Goal: Task Accomplishment & Management: Complete application form

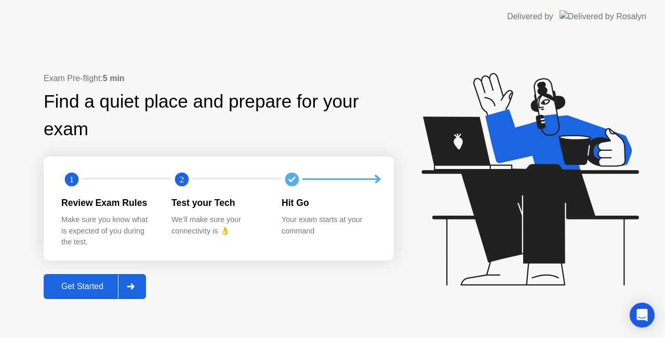
click at [110, 282] on div "Get Started" at bounding box center [82, 286] width 71 height 9
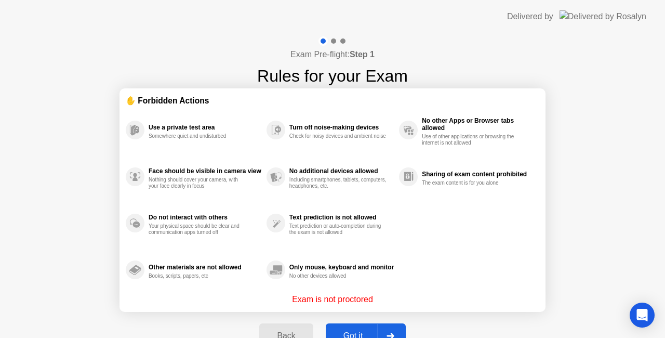
click at [504, 259] on div "Use a private test area Somewhere quiet and undisturbed Face should be visible …" at bounding box center [333, 200] width 414 height 187
click at [450, 256] on div "Use a private test area Somewhere quiet and undisturbed Face should be visible …" at bounding box center [333, 200] width 414 height 187
click at [360, 333] on div "Got it" at bounding box center [353, 335] width 49 height 9
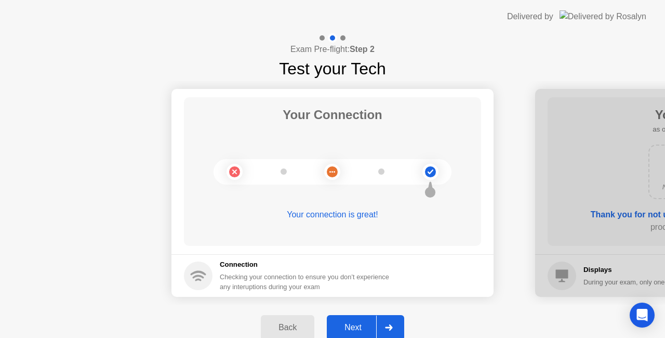
click at [350, 323] on div "Next" at bounding box center [353, 327] width 46 height 9
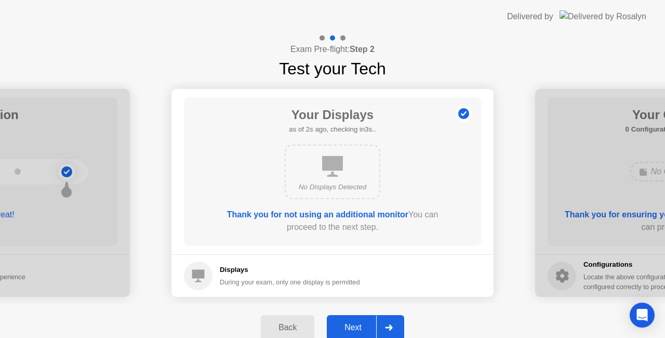
click at [350, 323] on div "Next" at bounding box center [353, 327] width 46 height 9
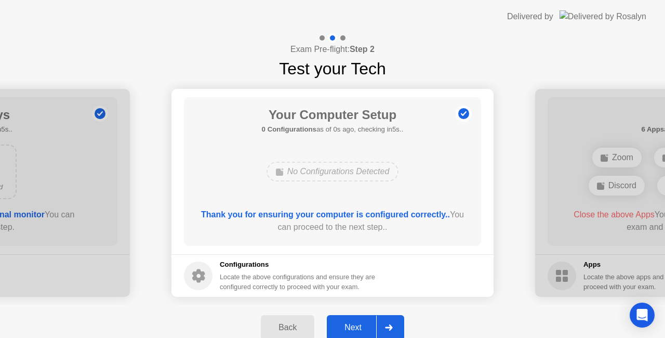
click at [350, 323] on div "Next" at bounding box center [353, 327] width 46 height 9
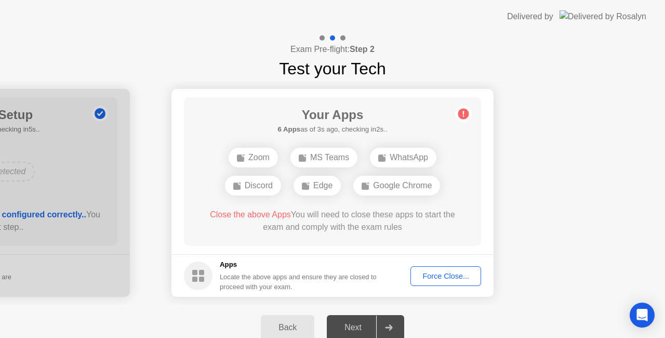
click at [473, 215] on div "Your Apps Searching for disallowed apps... Zoom MS Teams WhatsApp Discord Edge …" at bounding box center [332, 171] width 297 height 149
click at [449, 248] on main "Your Apps 6 Apps as of 3s ago, checking in2s.. Zoom MS Teams WhatsApp Discord E…" at bounding box center [333, 171] width 322 height 165
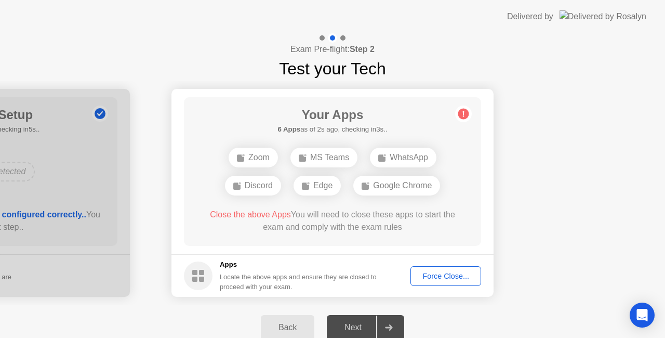
click at [442, 244] on div "Your Apps 6 Apps as of 2s ago, checking in3s.. Zoom MS Teams WhatsApp Discord E…" at bounding box center [332, 171] width 297 height 149
click at [480, 246] on main "Your Apps 6 Apps as of 0s ago, checking in5s.. Zoom MS Teams WhatsApp Discord E…" at bounding box center [333, 171] width 322 height 165
click at [445, 281] on button "Force Close..." at bounding box center [446, 276] width 71 height 20
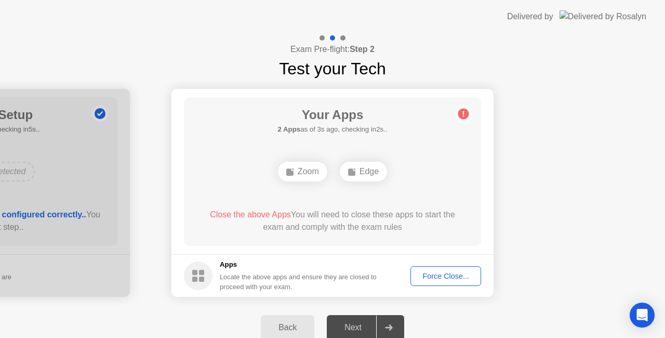
click at [450, 187] on div "Your Apps 2 Apps as of 3s ago, checking in2s.. Zoom Edge Close the above Apps Y…" at bounding box center [332, 171] width 297 height 149
click at [452, 255] on footer "Apps Locate the above apps and ensure they are closed to proceed with your exam…" at bounding box center [333, 275] width 322 height 43
click at [443, 279] on div "Force Close..." at bounding box center [445, 276] width 63 height 8
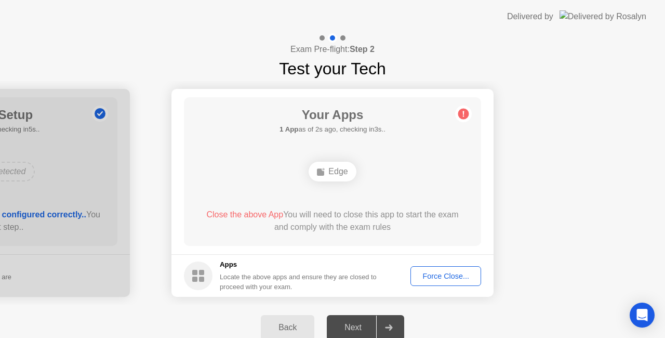
click at [445, 274] on div "Force Close..." at bounding box center [445, 276] width 63 height 8
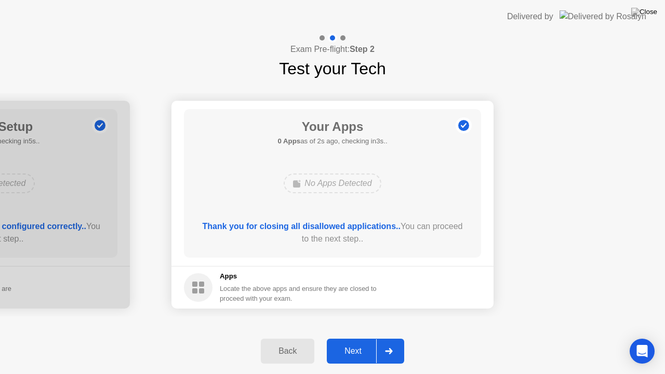
click at [354, 337] on div "Next" at bounding box center [353, 351] width 46 height 9
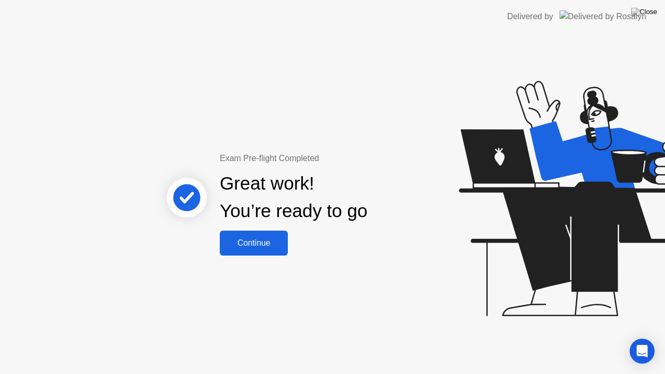
click at [261, 244] on div "Continue" at bounding box center [254, 243] width 62 height 9
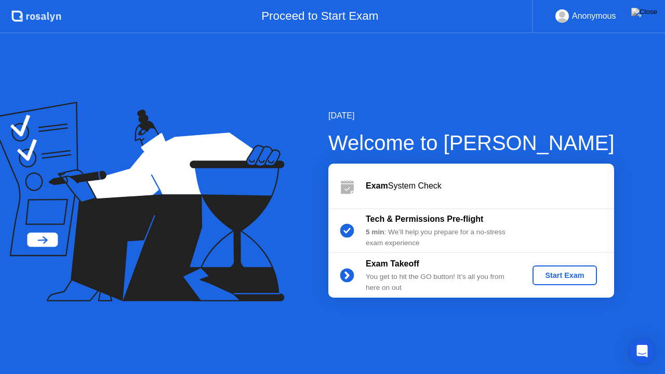
click at [558, 271] on div "Start Exam" at bounding box center [565, 275] width 56 height 8
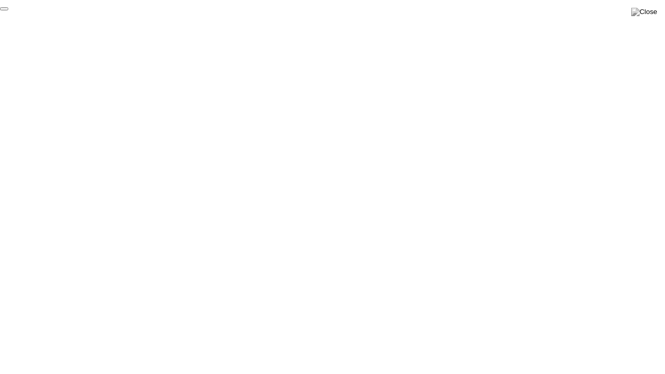
click div "End Proctoring Session"
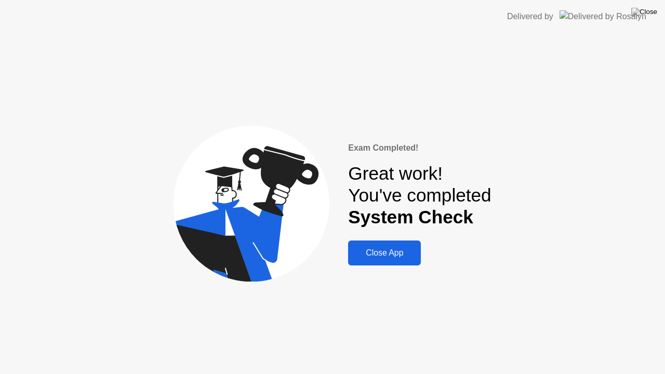
click at [360, 254] on div "Close App" at bounding box center [384, 252] width 67 height 9
